Goal: Task Accomplishment & Management: Manage account settings

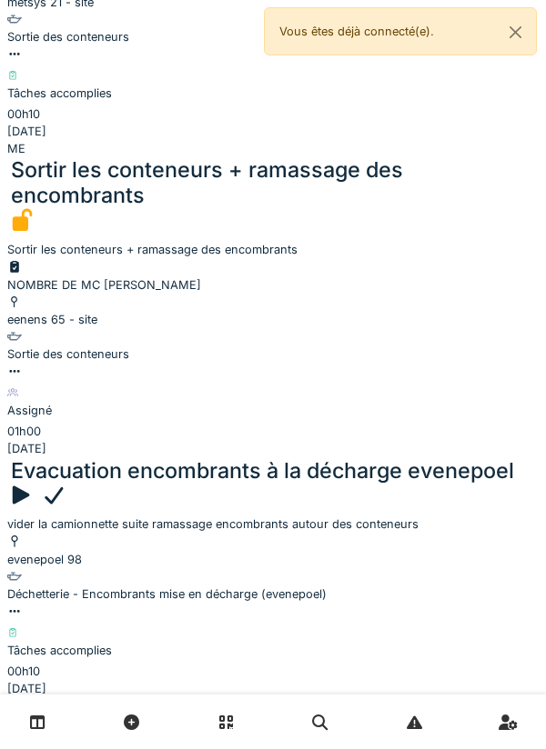
scroll to position [1028, 0]
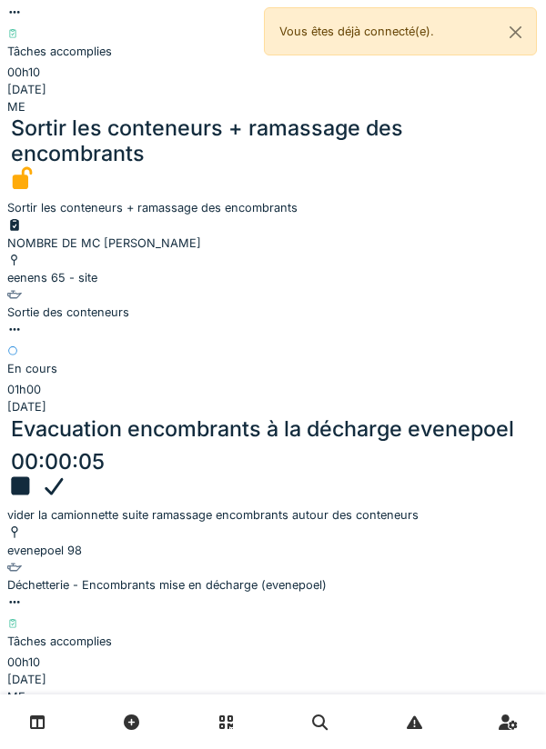
scroll to position [1029, 0]
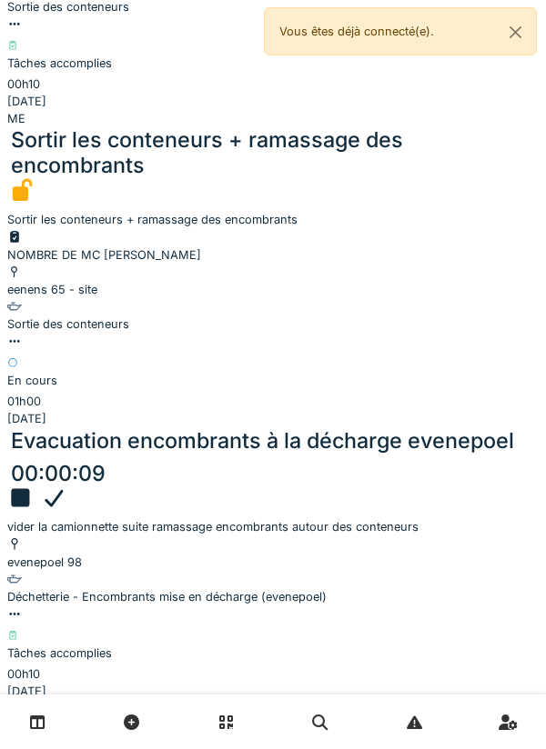
click at [47, 725] on link at bounding box center [38, 722] width 46 height 43
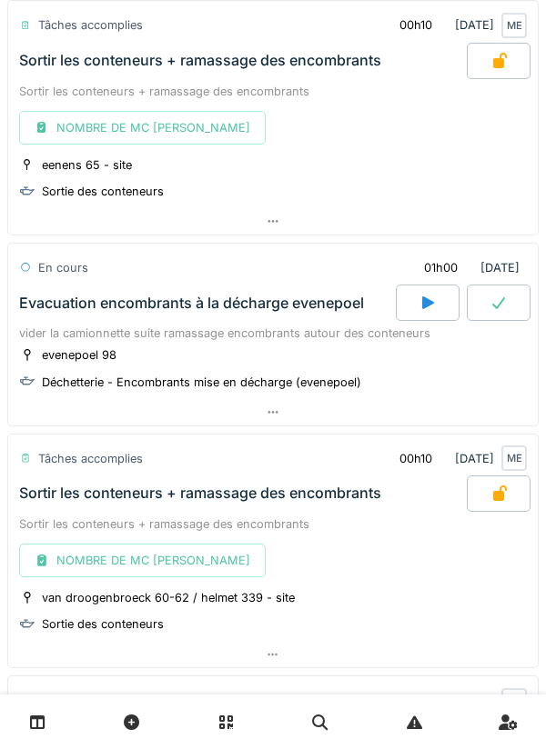
scroll to position [929, 0]
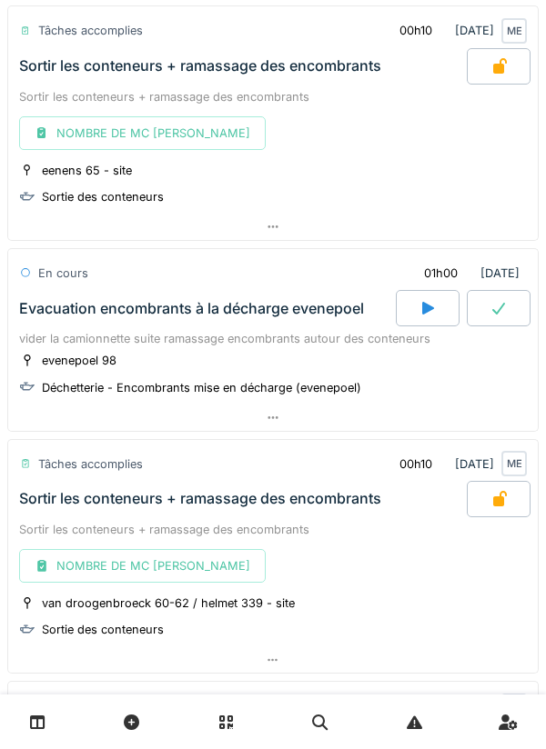
click at [420, 321] on div at bounding box center [428, 308] width 64 height 36
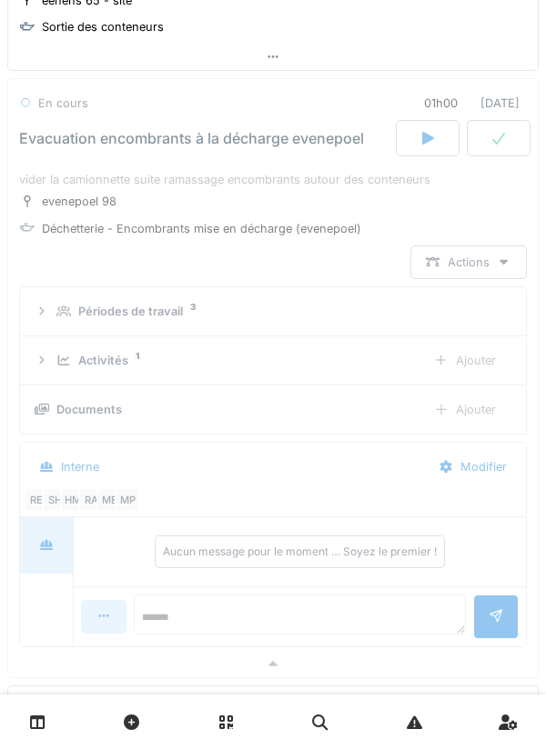
scroll to position [1104, 0]
